Goal: Task Accomplishment & Management: Manage account settings

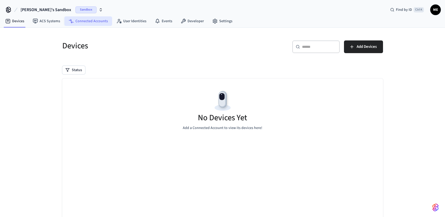
click at [100, 22] on link "Connected Accounts" at bounding box center [88, 20] width 48 height 9
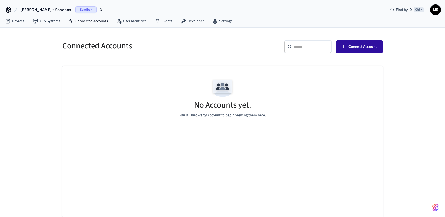
click at [358, 46] on span "Connect Account" at bounding box center [362, 46] width 28 height 7
click at [218, 19] on link "Settings" at bounding box center [222, 20] width 28 height 9
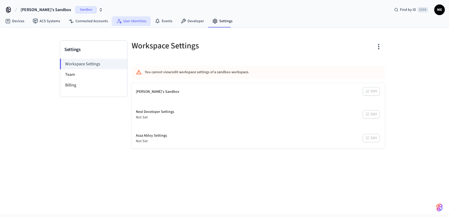
click at [131, 22] on link "User Identities" at bounding box center [131, 20] width 39 height 9
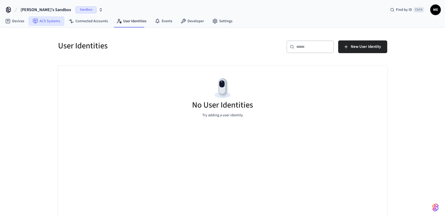
click at [55, 19] on link "ACS Systems" at bounding box center [46, 20] width 36 height 9
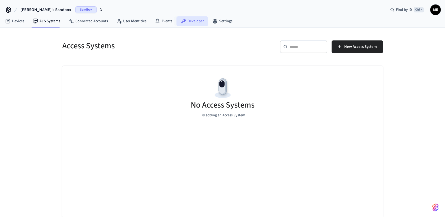
click at [183, 22] on icon at bounding box center [183, 20] width 5 height 5
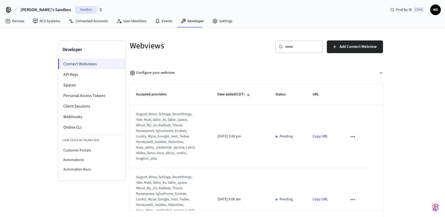
click at [84, 66] on li "Connect Webviews" at bounding box center [91, 64] width 67 height 11
click at [354, 47] on span "Add Connect Webview" at bounding box center [357, 46] width 37 height 7
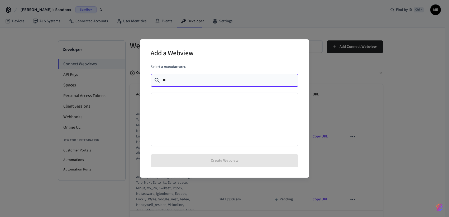
type input "*"
type input "***"
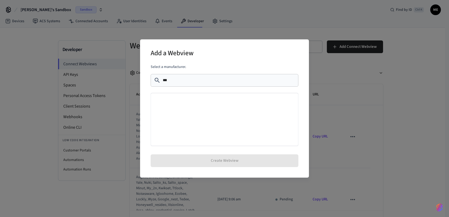
click at [297, 28] on div "Add a Webview Select a manufacturer. ​ *** ​ Create Webview" at bounding box center [224, 108] width 449 height 217
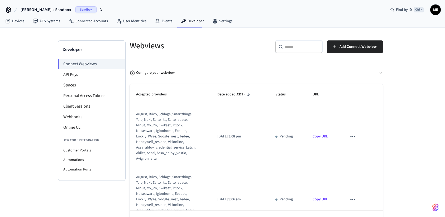
click at [350, 137] on icon "sticky table" at bounding box center [352, 136] width 7 height 7
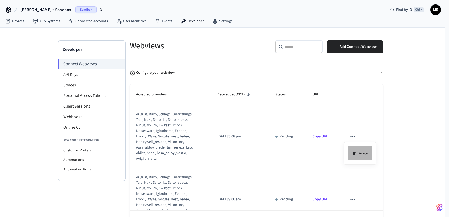
click at [362, 154] on li "Delete" at bounding box center [360, 153] width 24 height 14
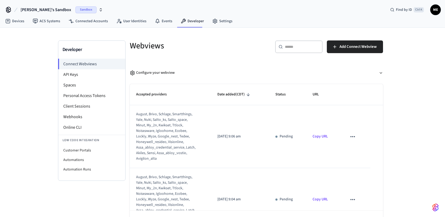
click at [350, 137] on icon "sticky table" at bounding box center [352, 136] width 7 height 7
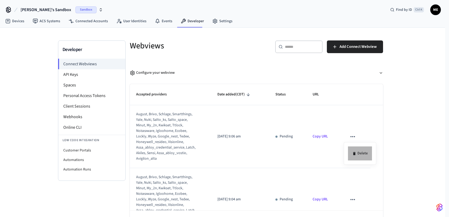
click at [362, 156] on li "Delete" at bounding box center [360, 153] width 24 height 14
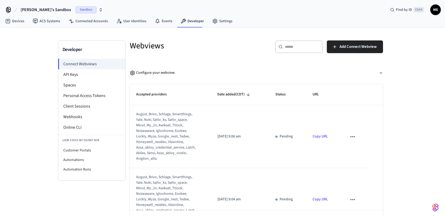
click at [350, 136] on icon "sticky table" at bounding box center [352, 136] width 4 height 1
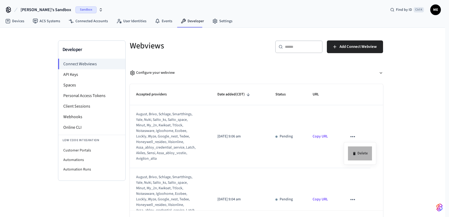
click at [361, 152] on div "Delete" at bounding box center [224, 108] width 449 height 217
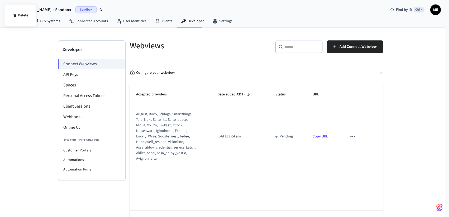
click at [347, 135] on div at bounding box center [224, 108] width 449 height 217
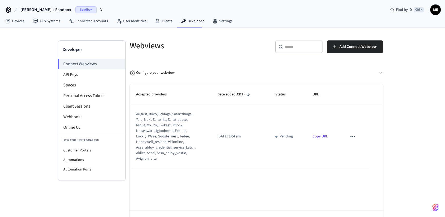
click at [352, 136] on icon "sticky table" at bounding box center [352, 136] width 7 height 7
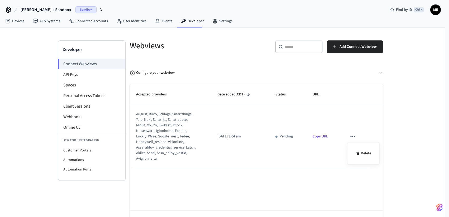
click at [75, 77] on div at bounding box center [224, 108] width 449 height 217
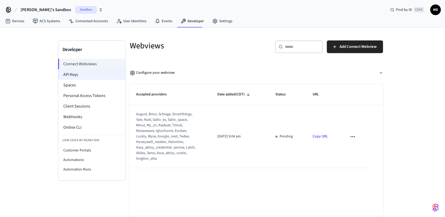
click at [74, 75] on li "API Keys" at bounding box center [91, 74] width 67 height 11
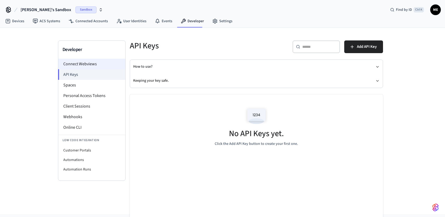
click at [80, 63] on li "Connect Webviews" at bounding box center [91, 64] width 67 height 11
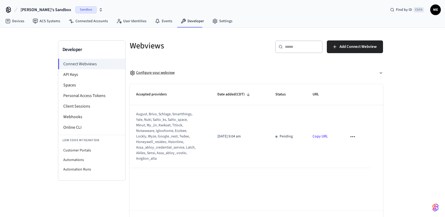
click at [159, 73] on div "Configure your webview" at bounding box center [152, 73] width 45 height 6
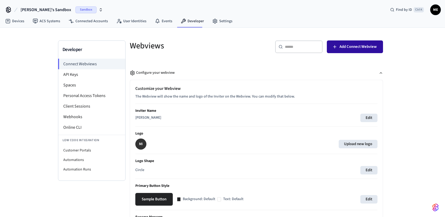
click at [352, 48] on span "Add Connect Webview" at bounding box center [357, 46] width 37 height 7
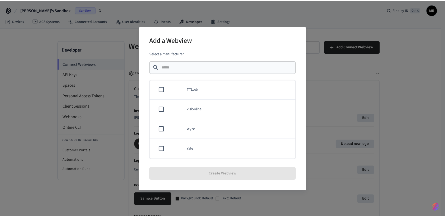
scroll to position [460, 0]
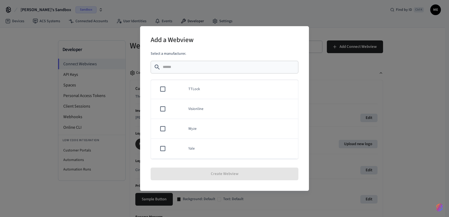
click at [279, 45] on div "Add a Webview" at bounding box center [225, 40] width 148 height 16
click at [327, 99] on div "Add a Webview Select a manufacturer. ​ ​ Akiles Assa Abloy Credential Service A…" at bounding box center [224, 108] width 449 height 217
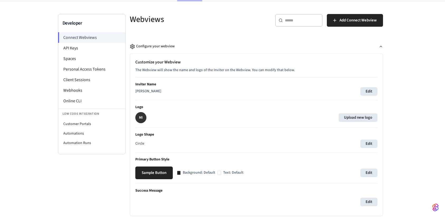
scroll to position [0, 0]
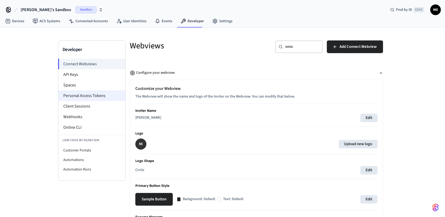
click at [78, 93] on li "Personal Access Tokens" at bounding box center [91, 95] width 67 height 11
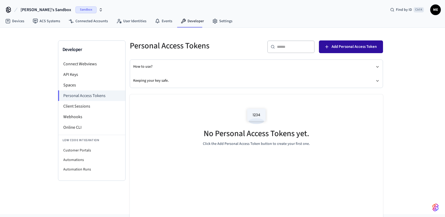
click at [335, 46] on span "Add Personal Access Token" at bounding box center [354, 46] width 45 height 7
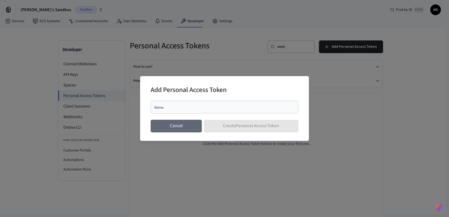
click at [175, 125] on button "Cancel" at bounding box center [176, 125] width 51 height 13
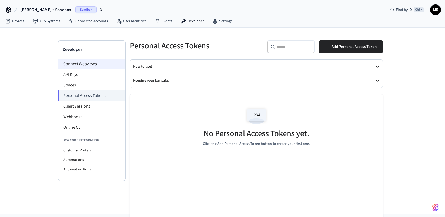
click at [73, 65] on li "Connect Webviews" at bounding box center [91, 64] width 67 height 11
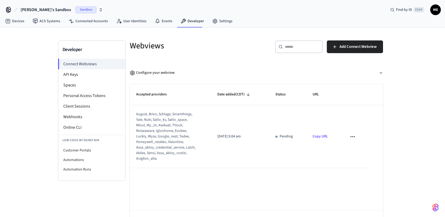
scroll to position [19, 0]
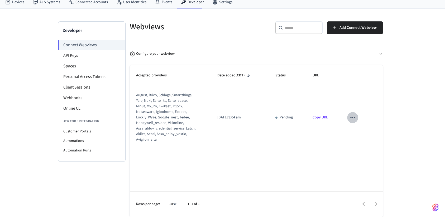
click at [351, 118] on icon "sticky table" at bounding box center [352, 117] width 4 height 1
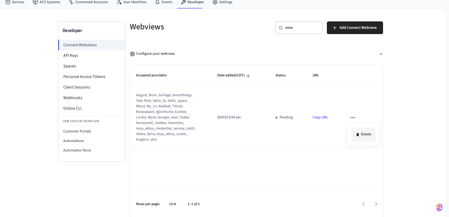
click at [363, 133] on li "Delete" at bounding box center [363, 134] width 24 height 14
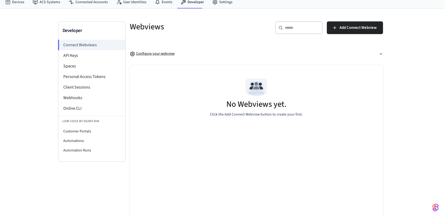
click at [380, 55] on icon "button" at bounding box center [381, 54] width 4 height 4
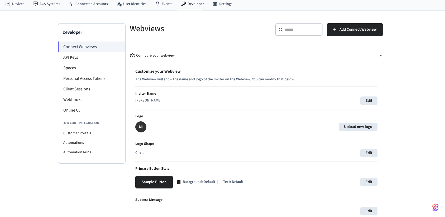
scroll to position [26, 0]
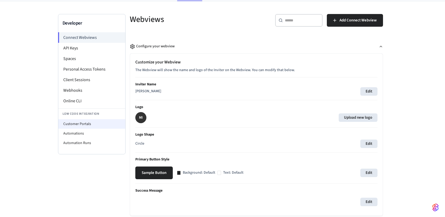
click at [75, 123] on li "Customer Portals" at bounding box center [91, 123] width 67 height 9
select select "**********"
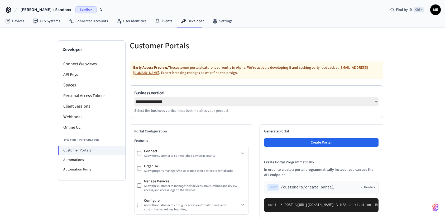
click at [99, 8] on icon "button" at bounding box center [101, 10] width 4 height 4
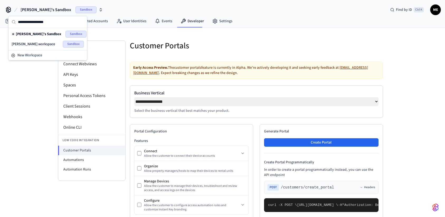
click at [37, 43] on span "Mike Enderlin workspace" at bounding box center [34, 43] width 44 height 5
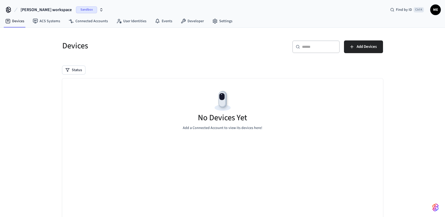
click at [88, 10] on span "Sandbox" at bounding box center [86, 9] width 21 height 7
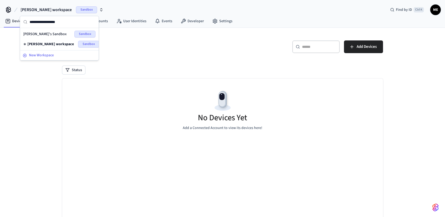
click at [45, 56] on span "New Workspace" at bounding box center [41, 55] width 25 height 6
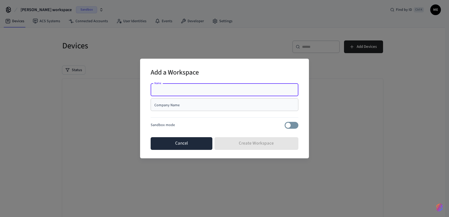
click at [169, 140] on button "Cancel" at bounding box center [182, 143] width 62 height 13
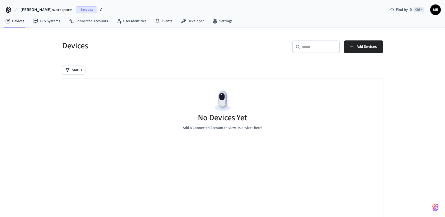
click at [316, 48] on input "text" at bounding box center [319, 46] width 34 height 5
click at [90, 23] on link "Connected Accounts" at bounding box center [88, 20] width 48 height 9
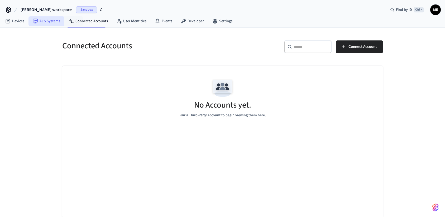
click at [50, 20] on link "ACS Systems" at bounding box center [46, 20] width 36 height 9
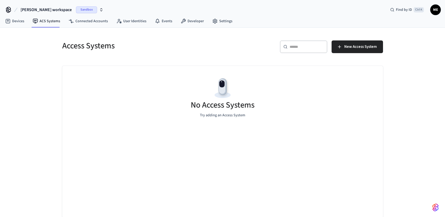
click at [302, 48] on input "text" at bounding box center [307, 46] width 34 height 5
type input "****"
click at [99, 11] on icon "button" at bounding box center [101, 10] width 4 height 4
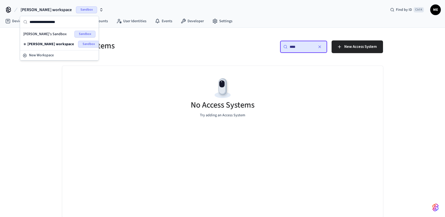
click at [47, 36] on span "Michael's Sandbox" at bounding box center [45, 33] width 44 height 5
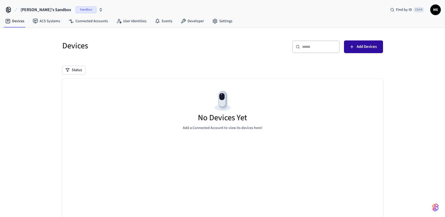
click at [355, 46] on button "Add Devices" at bounding box center [363, 46] width 39 height 13
click at [356, 45] on button "Add Devices" at bounding box center [363, 46] width 39 height 13
click at [323, 47] on input "text" at bounding box center [319, 46] width 34 height 5
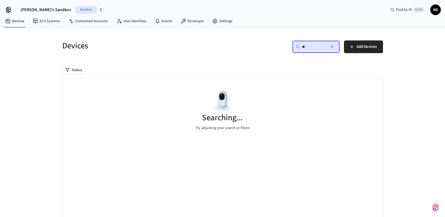
type input "**"
click at [331, 46] on icon "button" at bounding box center [332, 47] width 4 height 4
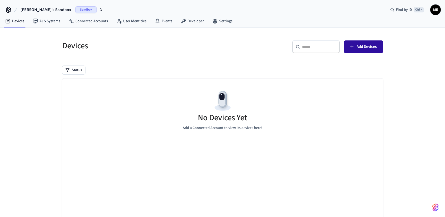
click at [354, 49] on icon "button" at bounding box center [351, 46] width 5 height 5
click at [99, 8] on icon "button" at bounding box center [101, 10] width 4 height 4
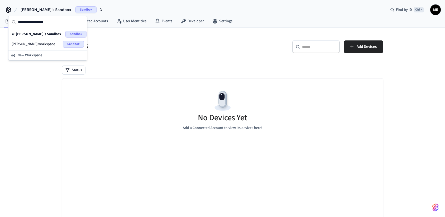
click at [54, 19] on input "text" at bounding box center [51, 22] width 66 height 12
type input "*******"
click at [121, 11] on div "Michael's Sandbox Sandbox Find by ID Ctrl K ME" at bounding box center [222, 7] width 445 height 15
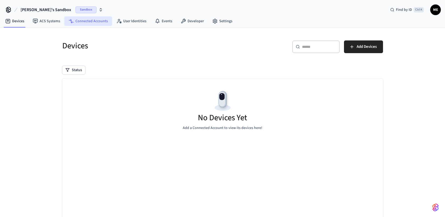
click at [94, 21] on link "Connected Accounts" at bounding box center [88, 20] width 48 height 9
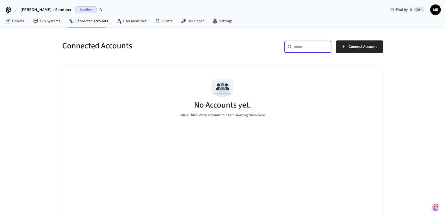
click at [305, 45] on input "text" at bounding box center [311, 46] width 34 height 5
type input "*******"
click at [290, 47] on icon at bounding box center [290, 47] width 4 height 4
click at [223, 23] on link "Settings" at bounding box center [222, 20] width 28 height 9
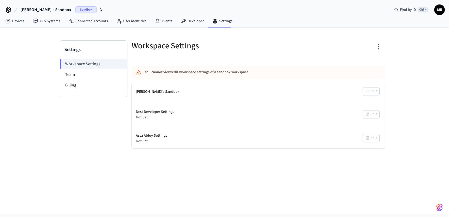
click at [379, 49] on icon "button" at bounding box center [378, 47] width 1 height 6
click at [301, 54] on div at bounding box center [224, 108] width 449 height 217
click at [378, 47] on icon "button" at bounding box center [378, 47] width 1 height 6
click at [365, 64] on li "Reset Sandbox" at bounding box center [358, 68] width 45 height 14
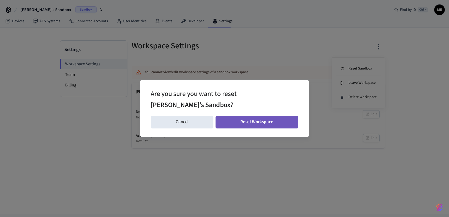
click at [268, 119] on button "Reset Workspace" at bounding box center [257, 122] width 83 height 13
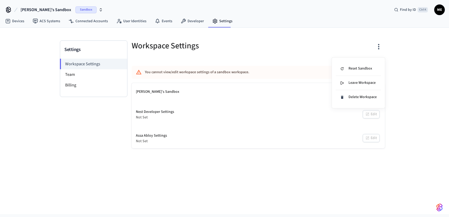
click at [39, 68] on div at bounding box center [224, 108] width 449 height 217
click at [49, 20] on link "ACS Systems" at bounding box center [46, 20] width 36 height 9
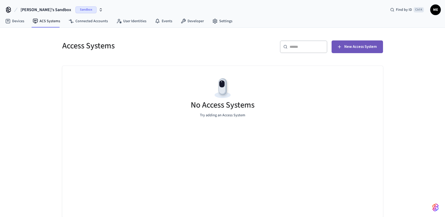
click at [360, 49] on span "New Access System" at bounding box center [360, 46] width 32 height 7
click at [344, 48] on span "New Access System" at bounding box center [360, 46] width 32 height 7
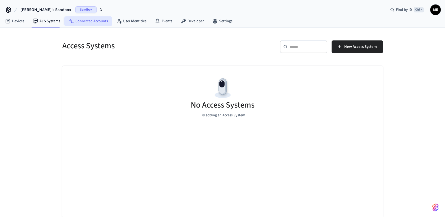
click at [102, 23] on link "Connected Accounts" at bounding box center [88, 20] width 48 height 9
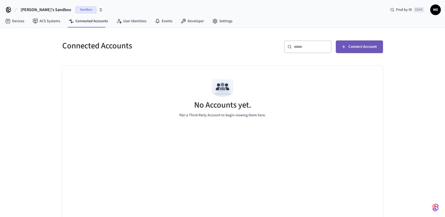
click at [358, 45] on span "Connect Account" at bounding box center [362, 46] width 28 height 7
click at [75, 9] on span "Sandbox" at bounding box center [85, 9] width 21 height 7
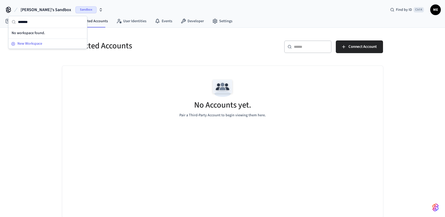
type input "*******"
click at [33, 42] on span "New Workspace" at bounding box center [29, 44] width 25 height 6
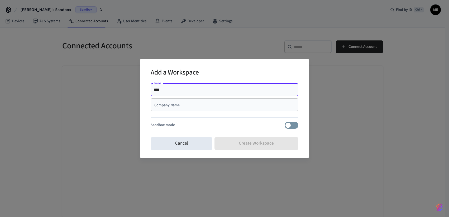
type input "**********"
click at [178, 106] on input "Company Name" at bounding box center [224, 104] width 141 height 5
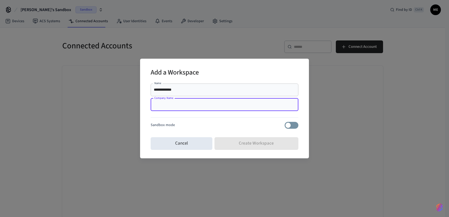
type input "*******"
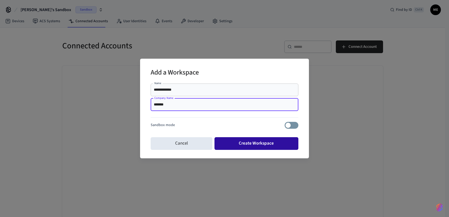
click at [252, 141] on button "Create Workspace" at bounding box center [256, 143] width 84 height 13
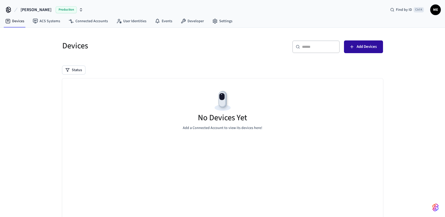
click at [368, 43] on span "Add Devices" at bounding box center [367, 46] width 20 height 7
click at [96, 20] on link "Connected Accounts" at bounding box center [88, 20] width 48 height 9
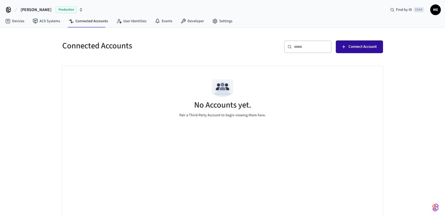
click at [348, 48] on button "Connect Account" at bounding box center [359, 46] width 47 height 13
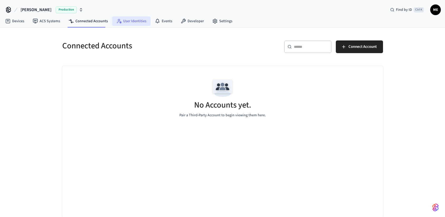
click at [138, 21] on link "User Identities" at bounding box center [131, 20] width 39 height 9
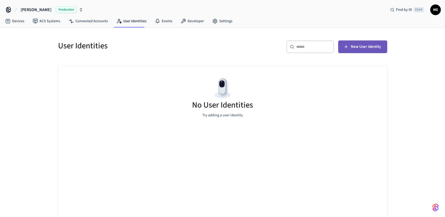
click at [351, 49] on span "New User Identity" at bounding box center [366, 46] width 30 height 7
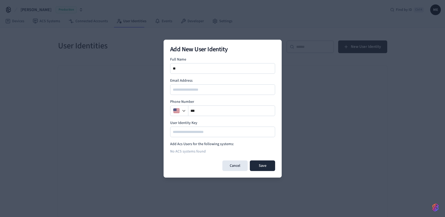
type input "*"
type input "**********"
click at [190, 91] on input "email" at bounding box center [223, 89] width 104 height 6
type input "**********"
click at [208, 109] on input "**" at bounding box center [231, 110] width 87 height 6
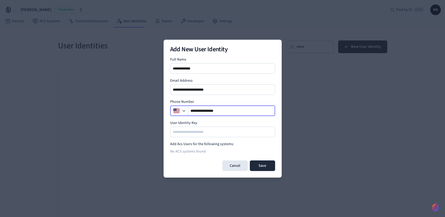
type input "**********"
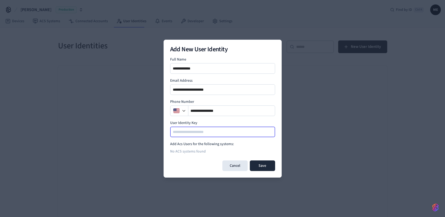
click at [210, 132] on input at bounding box center [223, 131] width 104 height 6
type input "*******"
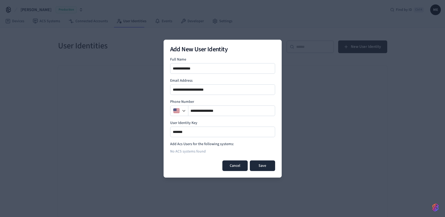
click at [230, 164] on button "Cancel" at bounding box center [234, 165] width 25 height 11
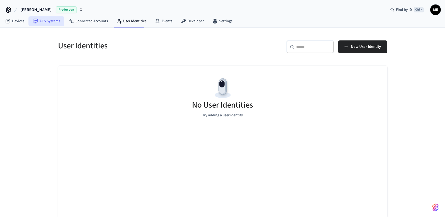
click at [47, 21] on link "ACS Systems" at bounding box center [46, 20] width 36 height 9
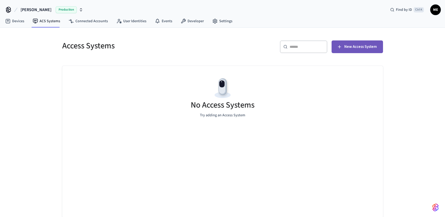
click at [356, 46] on span "New Access System" at bounding box center [360, 46] width 32 height 7
click at [414, 10] on span "Ctrl K" at bounding box center [419, 9] width 10 height 5
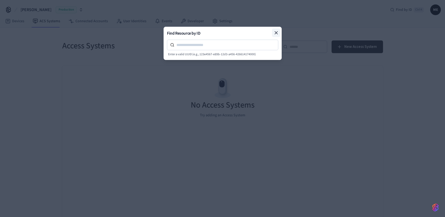
click at [276, 32] on icon at bounding box center [276, 32] width 5 height 5
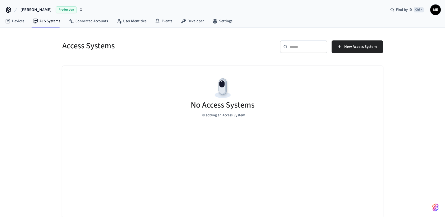
click at [434, 10] on span "ME" at bounding box center [435, 9] width 9 height 9
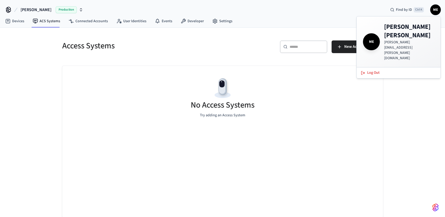
click at [301, 20] on div "Devices ACS Systems Connected Accounts User Identities Events Developer Settings" at bounding box center [222, 21] width 445 height 12
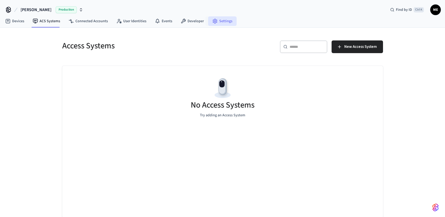
click at [215, 20] on icon at bounding box center [214, 20] width 5 height 5
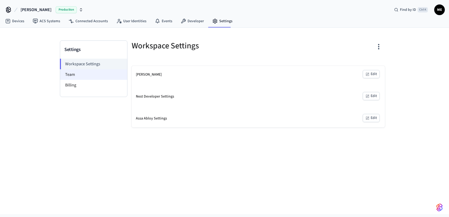
click at [92, 77] on li "Team" at bounding box center [93, 74] width 67 height 11
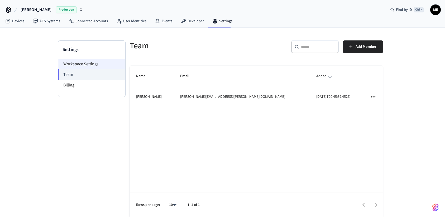
click at [75, 65] on li "Workspace Settings" at bounding box center [91, 64] width 67 height 11
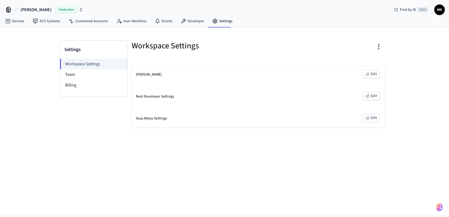
click at [379, 49] on icon "button" at bounding box center [378, 47] width 1 height 6
click at [290, 96] on div at bounding box center [224, 108] width 449 height 217
click at [376, 95] on button "Edit" at bounding box center [371, 96] width 17 height 8
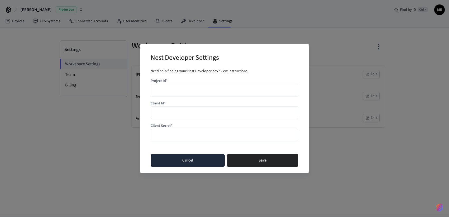
click at [194, 159] on button "Cancel" at bounding box center [188, 160] width 74 height 13
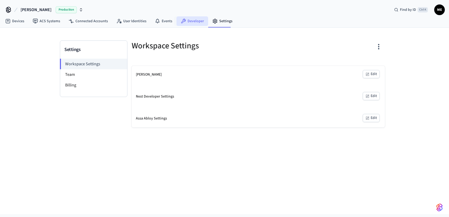
click at [192, 18] on link "Developer" at bounding box center [192, 20] width 32 height 9
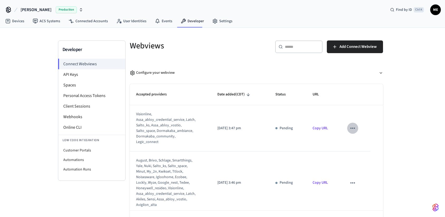
click at [352, 128] on button "sticky table" at bounding box center [352, 127] width 11 height 11
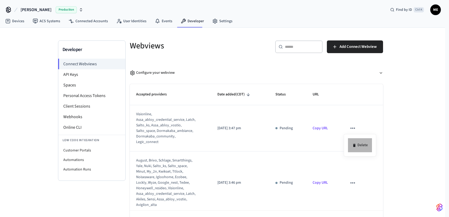
click at [360, 147] on li "Delete" at bounding box center [360, 145] width 24 height 14
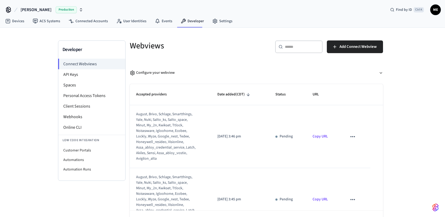
click at [350, 136] on icon "sticky table" at bounding box center [352, 136] width 4 height 1
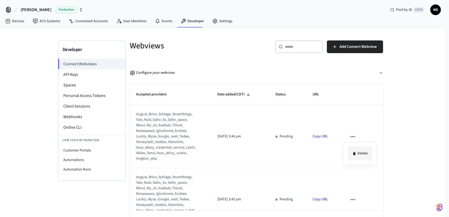
click at [357, 152] on li "Delete" at bounding box center [360, 153] width 24 height 14
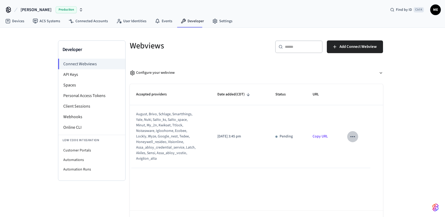
click at [352, 136] on icon "sticky table" at bounding box center [352, 136] width 7 height 7
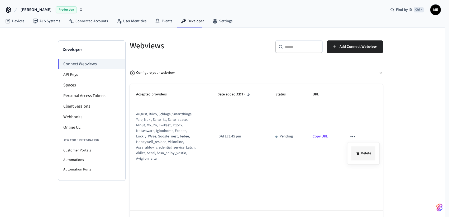
click at [362, 153] on li "Delete" at bounding box center [363, 153] width 24 height 14
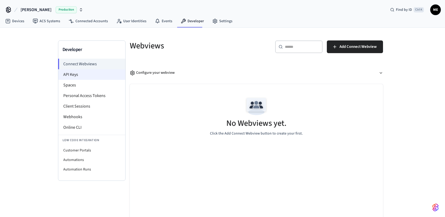
click at [71, 77] on li "API Keys" at bounding box center [91, 74] width 67 height 11
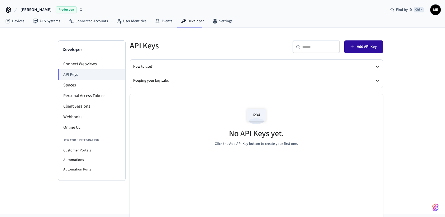
click at [357, 47] on span "Add API Key" at bounding box center [367, 46] width 20 height 7
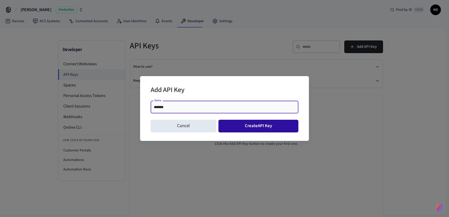
type input "*******"
click at [240, 126] on button "Create API Key" at bounding box center [258, 125] width 80 height 13
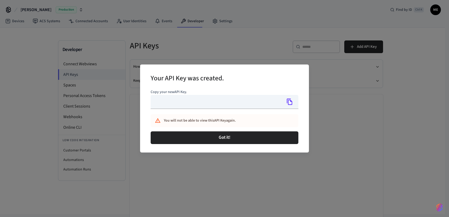
type input "**********"
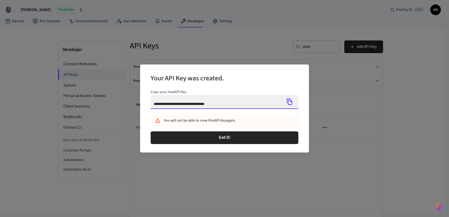
drag, startPoint x: 229, startPoint y: 104, endPoint x: 145, endPoint y: 104, distance: 83.9
click at [145, 104] on div "**********" at bounding box center [224, 108] width 169 height 88
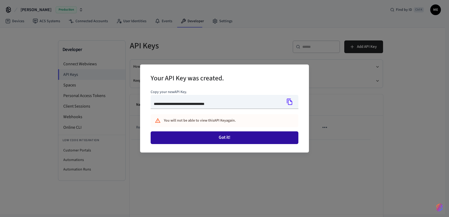
click at [221, 136] on button "Got it!" at bounding box center [225, 137] width 148 height 13
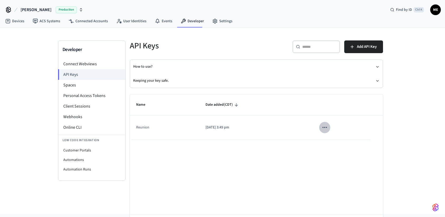
click at [326, 128] on icon "sticky table" at bounding box center [324, 127] width 7 height 7
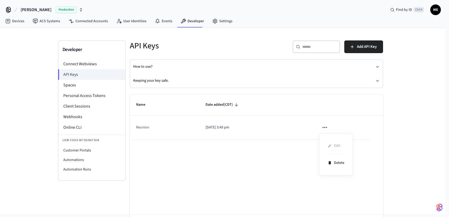
click at [326, 128] on div at bounding box center [224, 108] width 449 height 217
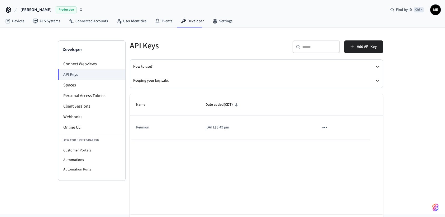
click at [179, 125] on td "Reunion" at bounding box center [165, 127] width 70 height 24
click at [142, 128] on td "Reunion" at bounding box center [165, 127] width 70 height 24
click at [328, 128] on button "sticky table" at bounding box center [324, 127] width 11 height 11
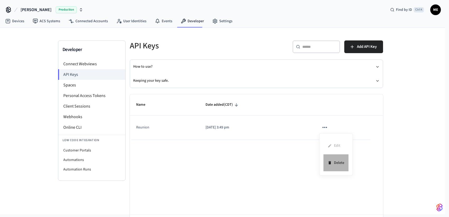
click at [337, 162] on li "Delete" at bounding box center [335, 162] width 25 height 17
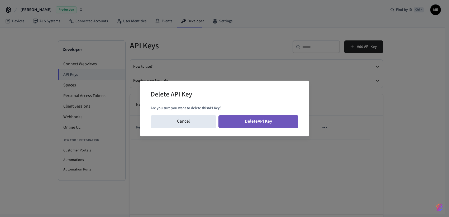
click at [260, 122] on button "Delete API Key" at bounding box center [258, 121] width 80 height 13
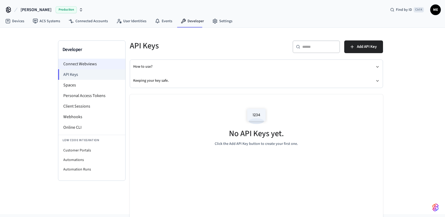
click at [84, 64] on li "Connect Webviews" at bounding box center [91, 64] width 67 height 11
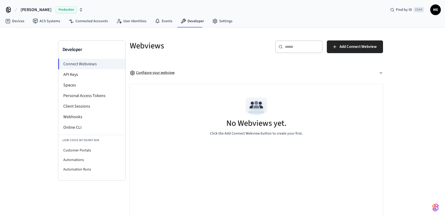
click at [159, 72] on div "Configure your webview" at bounding box center [152, 73] width 45 height 6
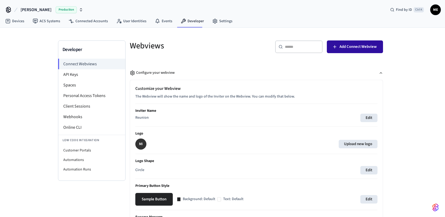
click at [344, 48] on span "Add Connect Webview" at bounding box center [357, 46] width 37 height 7
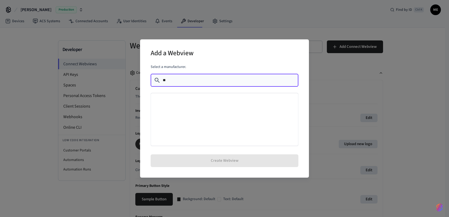
type input "*"
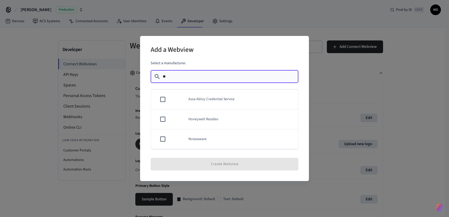
type input "*"
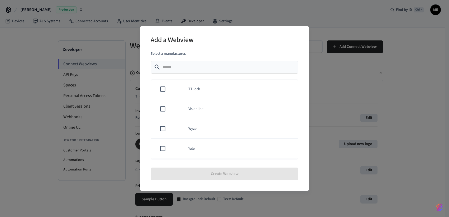
scroll to position [460, 0]
click at [195, 71] on div "​ ​" at bounding box center [225, 67] width 148 height 13
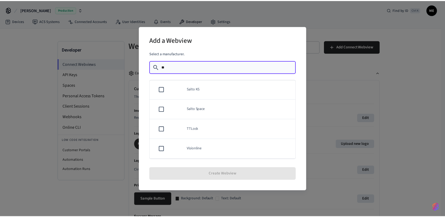
scroll to position [0, 0]
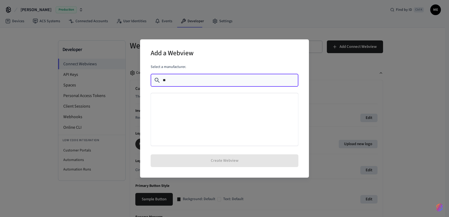
type input "**"
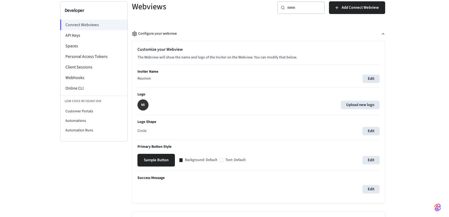
scroll to position [26, 0]
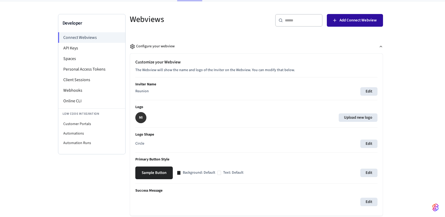
click at [355, 22] on span "Add Connect Webview" at bounding box center [357, 20] width 37 height 7
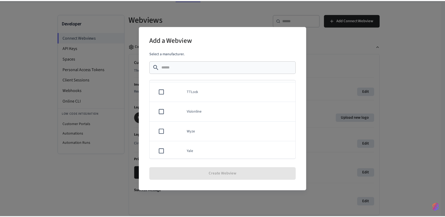
scroll to position [460, 0]
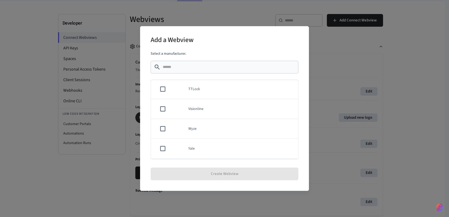
click at [126, 23] on div "Add a Webview Select a manufacturer. ​ ​ Akiles Assa Abloy Credential Service A…" at bounding box center [224, 108] width 449 height 217
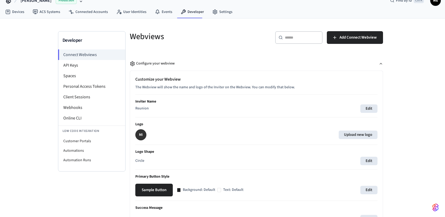
scroll to position [0, 0]
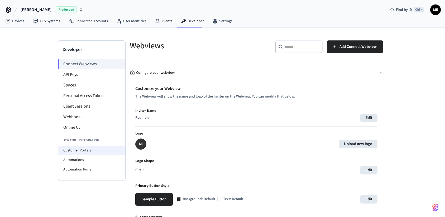
click at [90, 150] on li "Customer Portals" at bounding box center [91, 149] width 67 height 9
select select "**********"
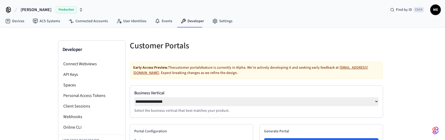
click at [290, 51] on div at bounding box center [321, 48] width 123 height 17
click at [89, 65] on li "Connect Webviews" at bounding box center [91, 64] width 67 height 11
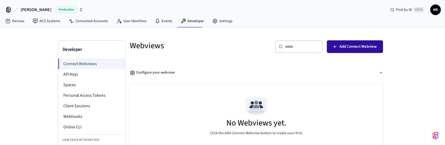
click at [362, 46] on span "Add Connect Webview" at bounding box center [357, 46] width 37 height 7
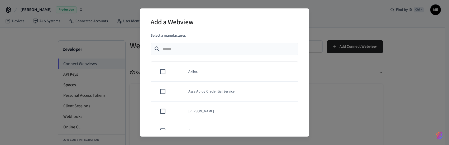
scroll to position [36, 0]
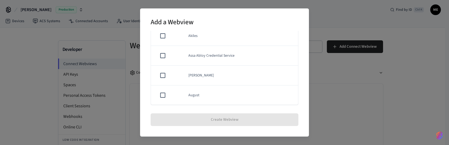
click at [227, 119] on div "Create Webview" at bounding box center [225, 119] width 148 height 17
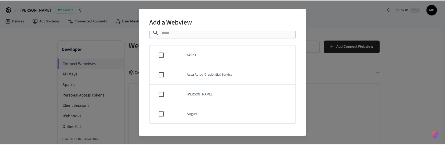
scroll to position [0, 0]
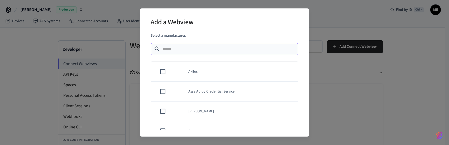
click at [223, 51] on input "text" at bounding box center [229, 48] width 132 height 5
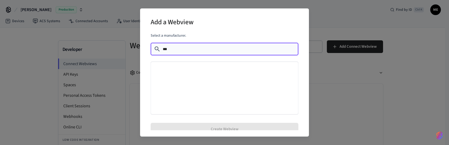
type input "***"
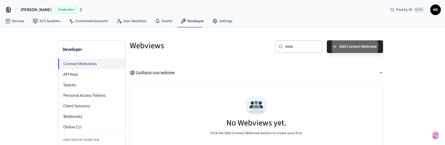
click at [167, 73] on div "Configure your webview" at bounding box center [152, 73] width 45 height 6
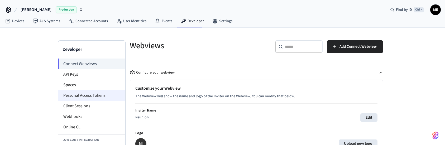
click at [92, 95] on li "Personal Access Tokens" at bounding box center [91, 95] width 67 height 11
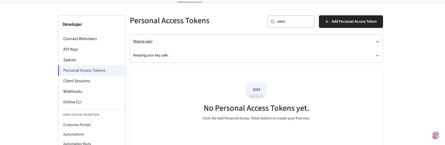
scroll to position [44, 0]
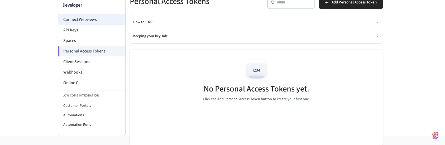
click at [79, 21] on li "Connect Webviews" at bounding box center [91, 19] width 67 height 11
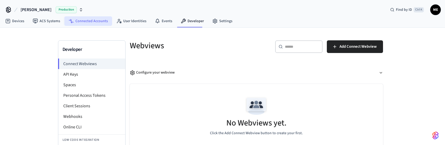
click at [102, 20] on link "Connected Accounts" at bounding box center [88, 20] width 48 height 9
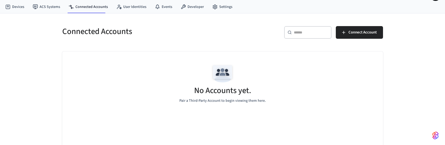
scroll to position [22, 0]
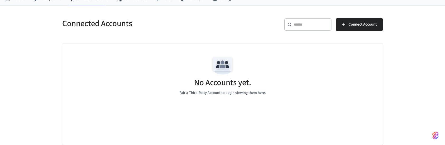
click at [312, 25] on input "text" at bounding box center [311, 24] width 34 height 5
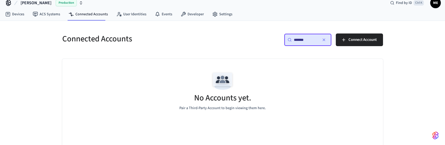
scroll to position [0, 0]
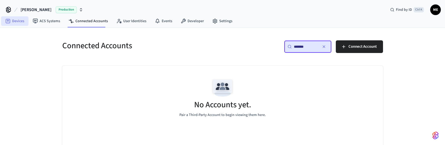
type input "*******"
click at [13, 24] on link "Devices" at bounding box center [14, 20] width 27 height 9
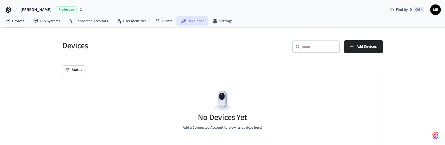
click at [183, 21] on icon at bounding box center [183, 20] width 5 height 5
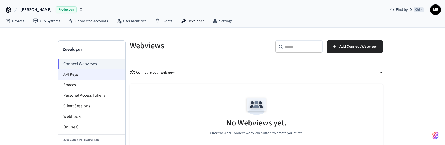
click at [85, 71] on li "API Keys" at bounding box center [91, 74] width 67 height 11
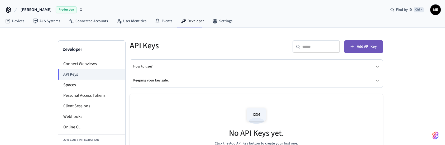
click at [362, 48] on span "Add API Key" at bounding box center [367, 46] width 20 height 7
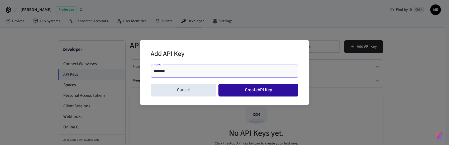
type input "********"
click at [259, 91] on button "Create API Key" at bounding box center [258, 90] width 80 height 13
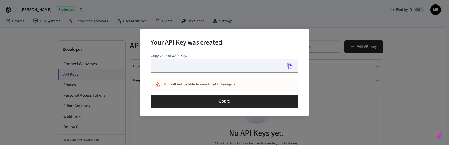
type input "**********"
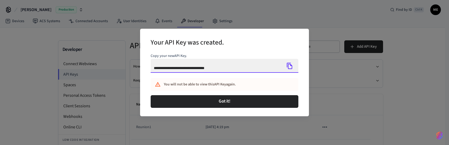
drag, startPoint x: 239, startPoint y: 68, endPoint x: 144, endPoint y: 66, distance: 94.7
click at [144, 66] on div "**********" at bounding box center [224, 73] width 169 height 88
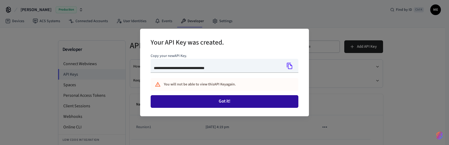
click at [226, 104] on button "Got it!" at bounding box center [225, 101] width 148 height 13
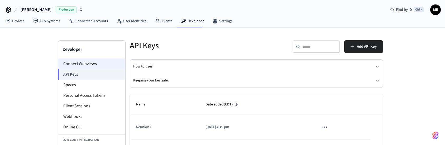
click at [74, 61] on li "Connect Webviews" at bounding box center [91, 64] width 67 height 11
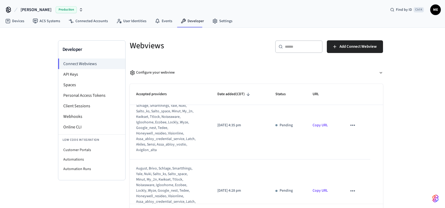
scroll to position [26, 0]
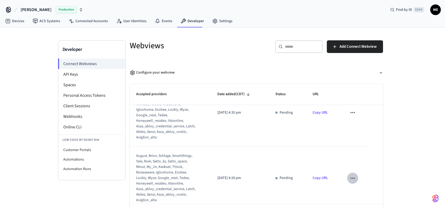
click at [350, 178] on icon "sticky table" at bounding box center [352, 178] width 4 height 1
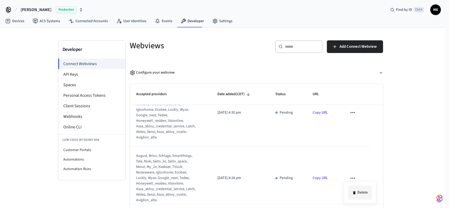
click at [362, 194] on li "Delete" at bounding box center [360, 193] width 24 height 14
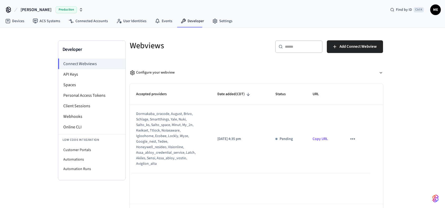
scroll to position [0, 0]
click at [355, 138] on icon "sticky table" at bounding box center [352, 139] width 7 height 7
click at [359, 151] on li "Delete" at bounding box center [363, 156] width 24 height 14
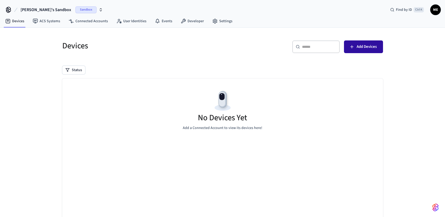
click at [370, 49] on span "Add Devices" at bounding box center [367, 46] width 20 height 7
click at [81, 8] on div "Sandbox" at bounding box center [88, 9] width 27 height 7
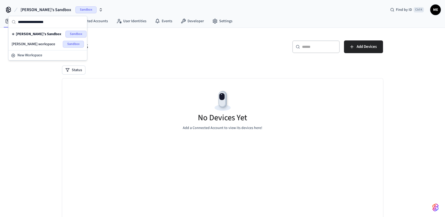
click at [32, 44] on span "Mike Enderlin workspace" at bounding box center [34, 43] width 44 height 5
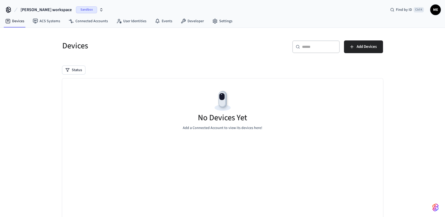
click at [348, 53] on div "​ ​ Add Devices" at bounding box center [304, 48] width 157 height 17
click at [356, 50] on button "Add Devices" at bounding box center [363, 46] width 39 height 13
click at [94, 23] on link "Connected Accounts" at bounding box center [88, 20] width 48 height 9
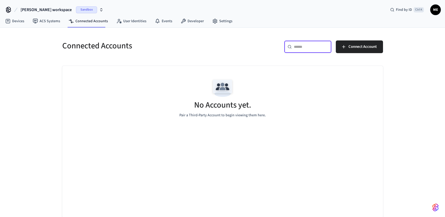
click at [300, 45] on input "text" at bounding box center [311, 46] width 34 height 5
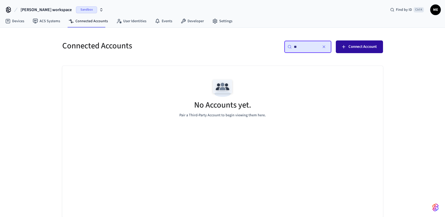
type input "**"
click at [350, 49] on span "Connect Account" at bounding box center [362, 46] width 28 height 7
click at [323, 47] on icon "button" at bounding box center [324, 47] width 4 height 4
click at [372, 42] on button "Connect Account" at bounding box center [359, 46] width 47 height 13
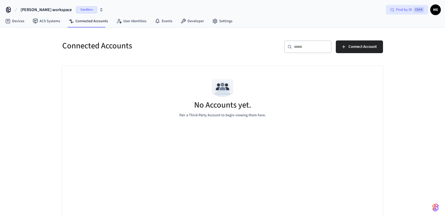
click at [399, 10] on span "Find by ID" at bounding box center [404, 9] width 16 height 5
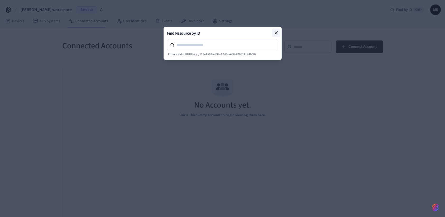
click at [278, 32] on icon at bounding box center [276, 32] width 5 height 5
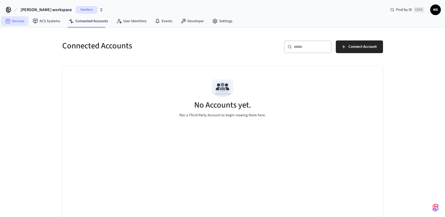
click at [20, 23] on link "Devices" at bounding box center [14, 20] width 27 height 9
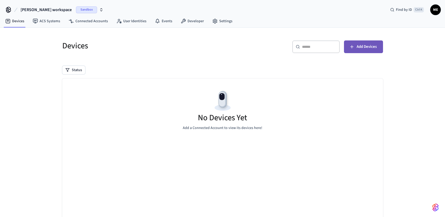
click at [351, 49] on icon "button" at bounding box center [351, 46] width 5 height 5
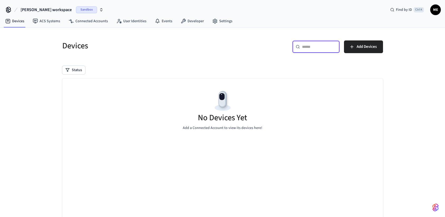
click at [309, 47] on input "text" at bounding box center [319, 46] width 34 height 5
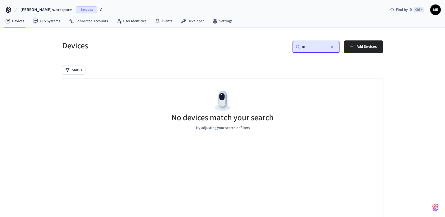
type input "*"
type input "***"
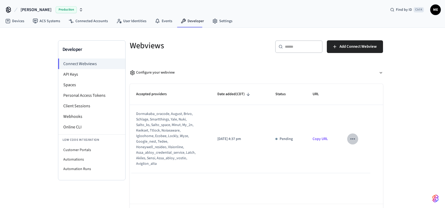
click at [354, 138] on icon "sticky table" at bounding box center [352, 139] width 7 height 7
